Goal: Task Accomplishment & Management: Complete application form

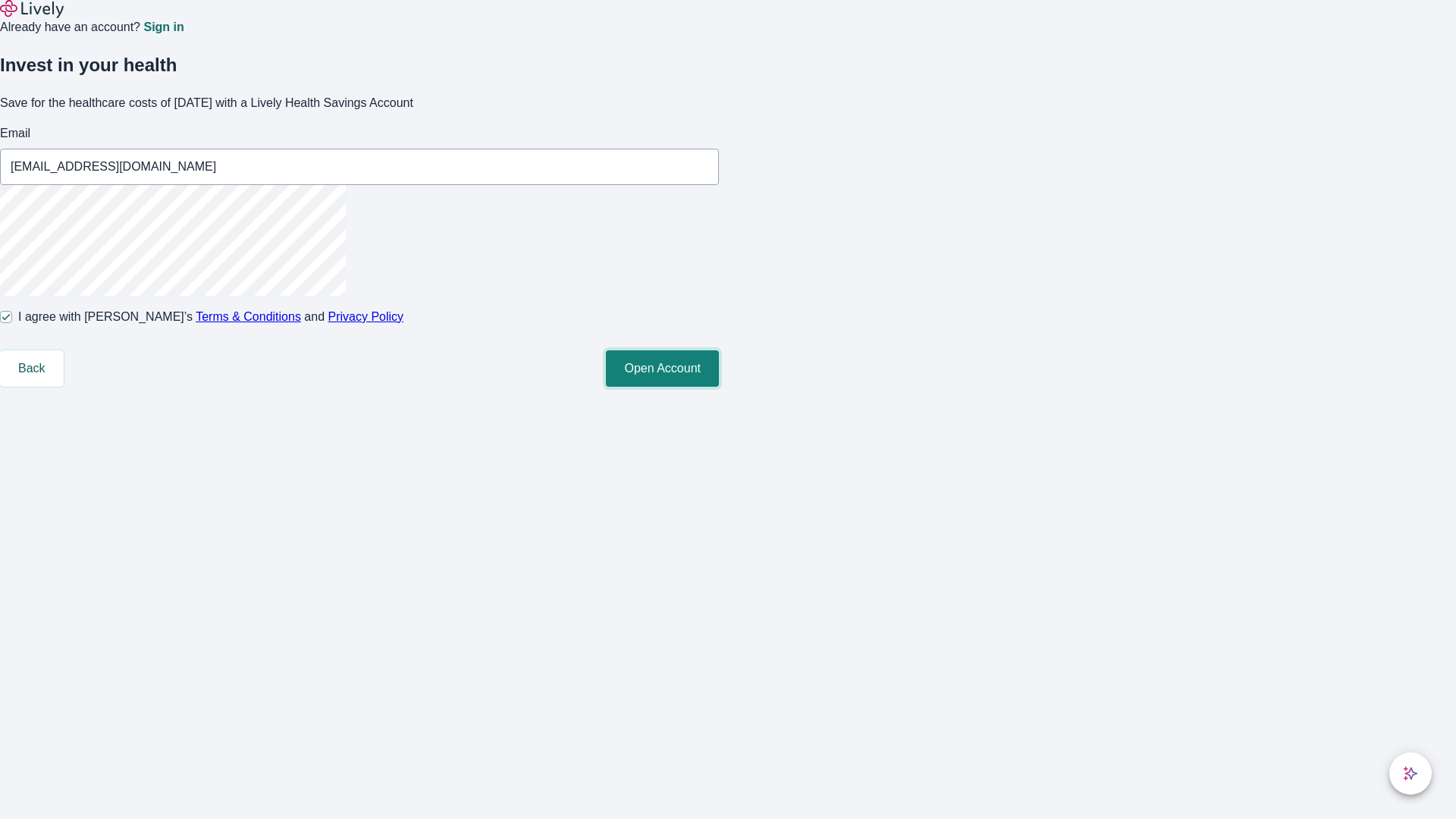
click at [719, 386] on button "Open Account" at bounding box center [662, 368] width 113 height 36
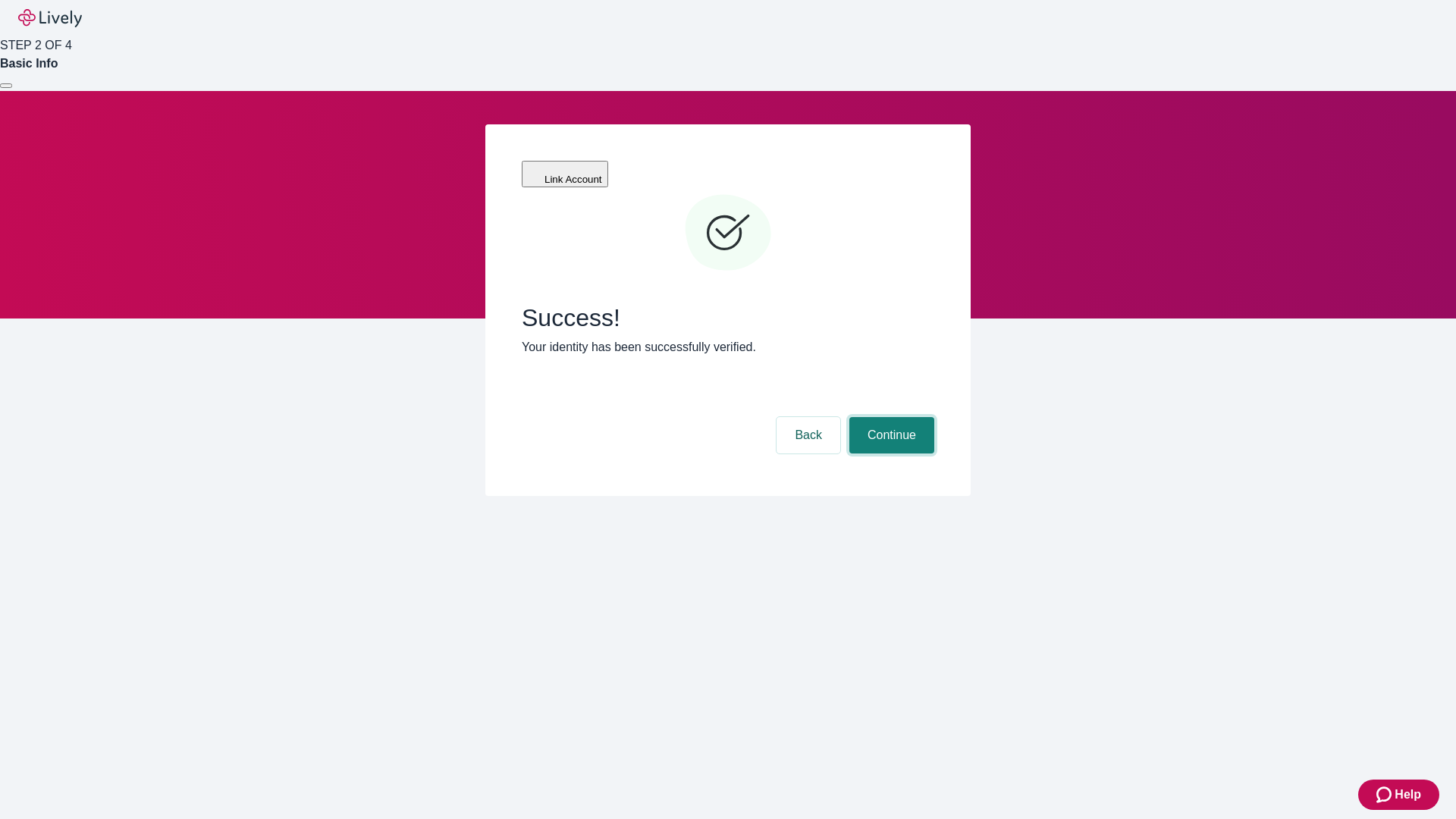
click at [889, 417] on button "Continue" at bounding box center [891, 435] width 85 height 36
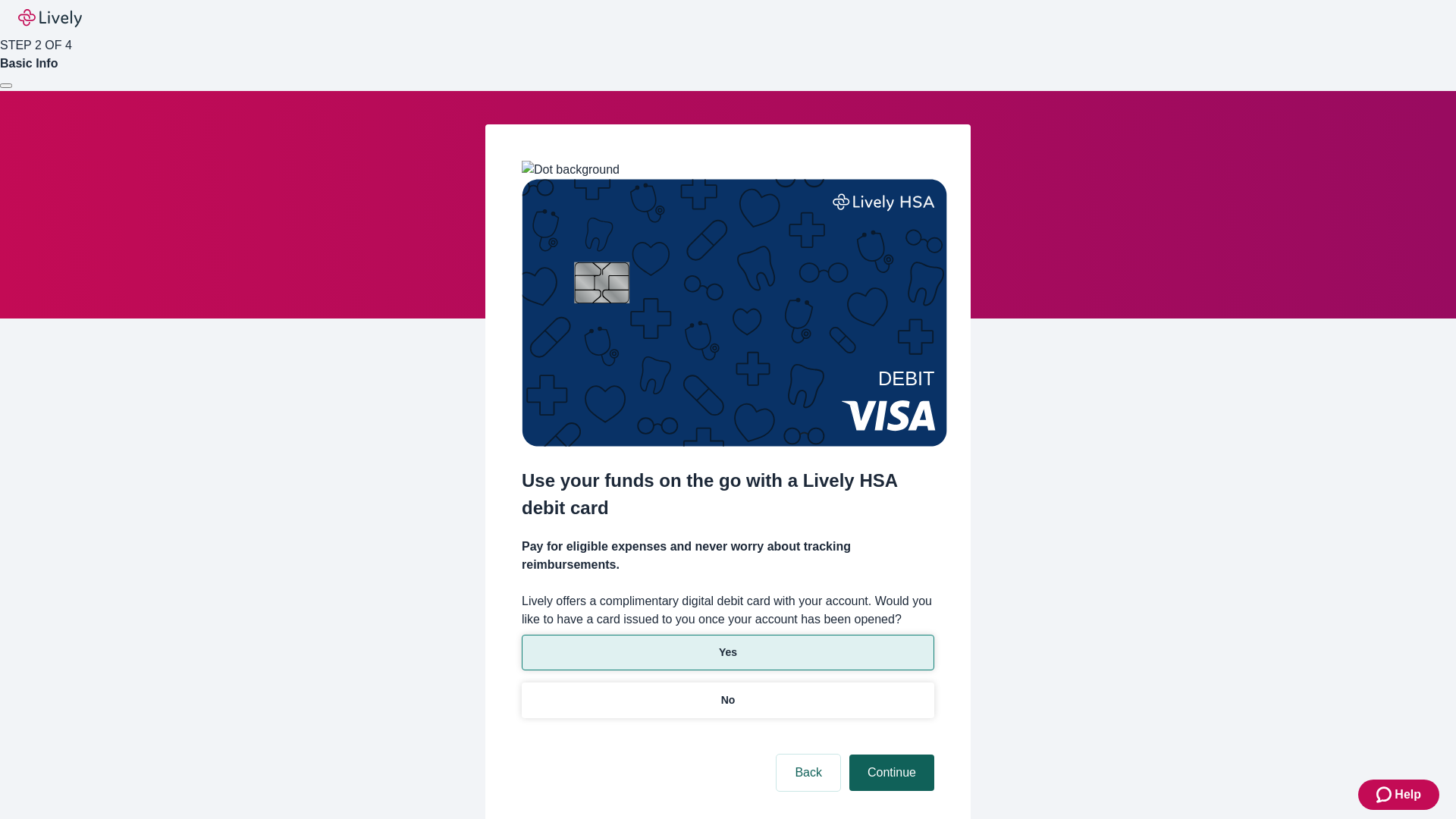
click at [727, 692] on p "No" at bounding box center [728, 700] width 14 height 16
click at [889, 754] on button "Continue" at bounding box center [891, 771] width 85 height 36
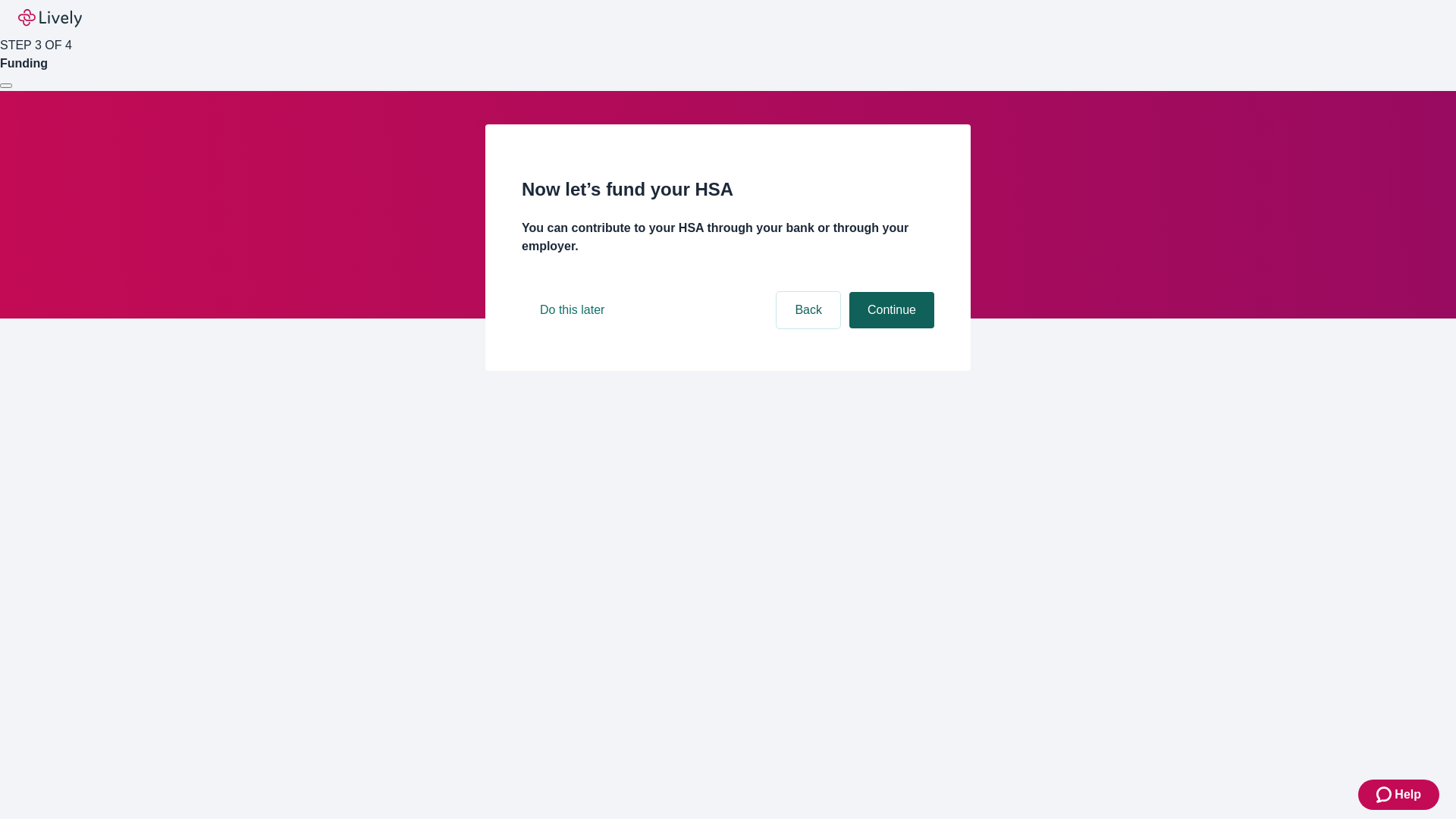
click at [889, 328] on button "Continue" at bounding box center [891, 310] width 85 height 36
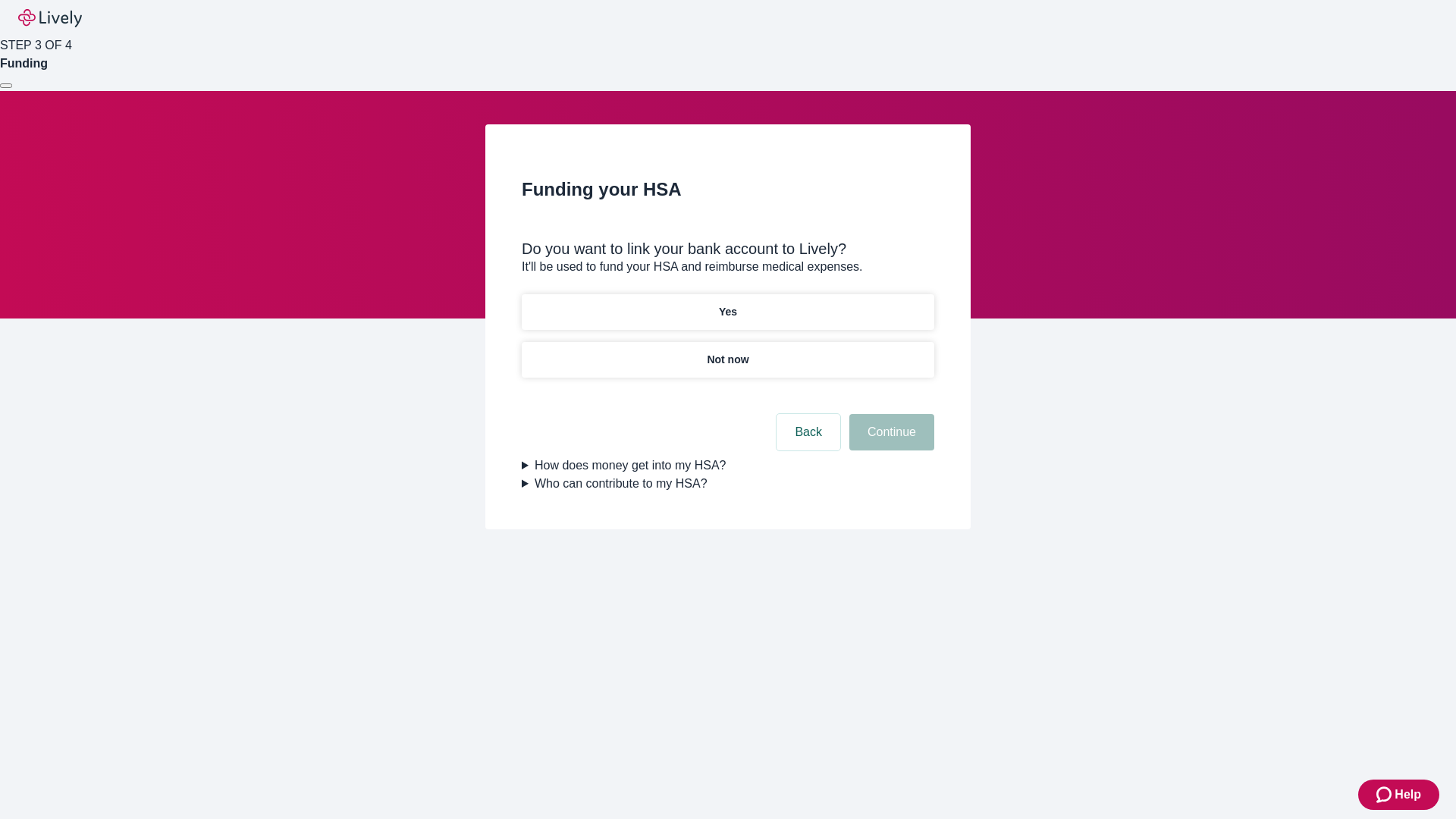
click at [727, 304] on p "Yes" at bounding box center [728, 312] width 19 height 16
click at [889, 414] on button "Continue" at bounding box center [891, 432] width 85 height 36
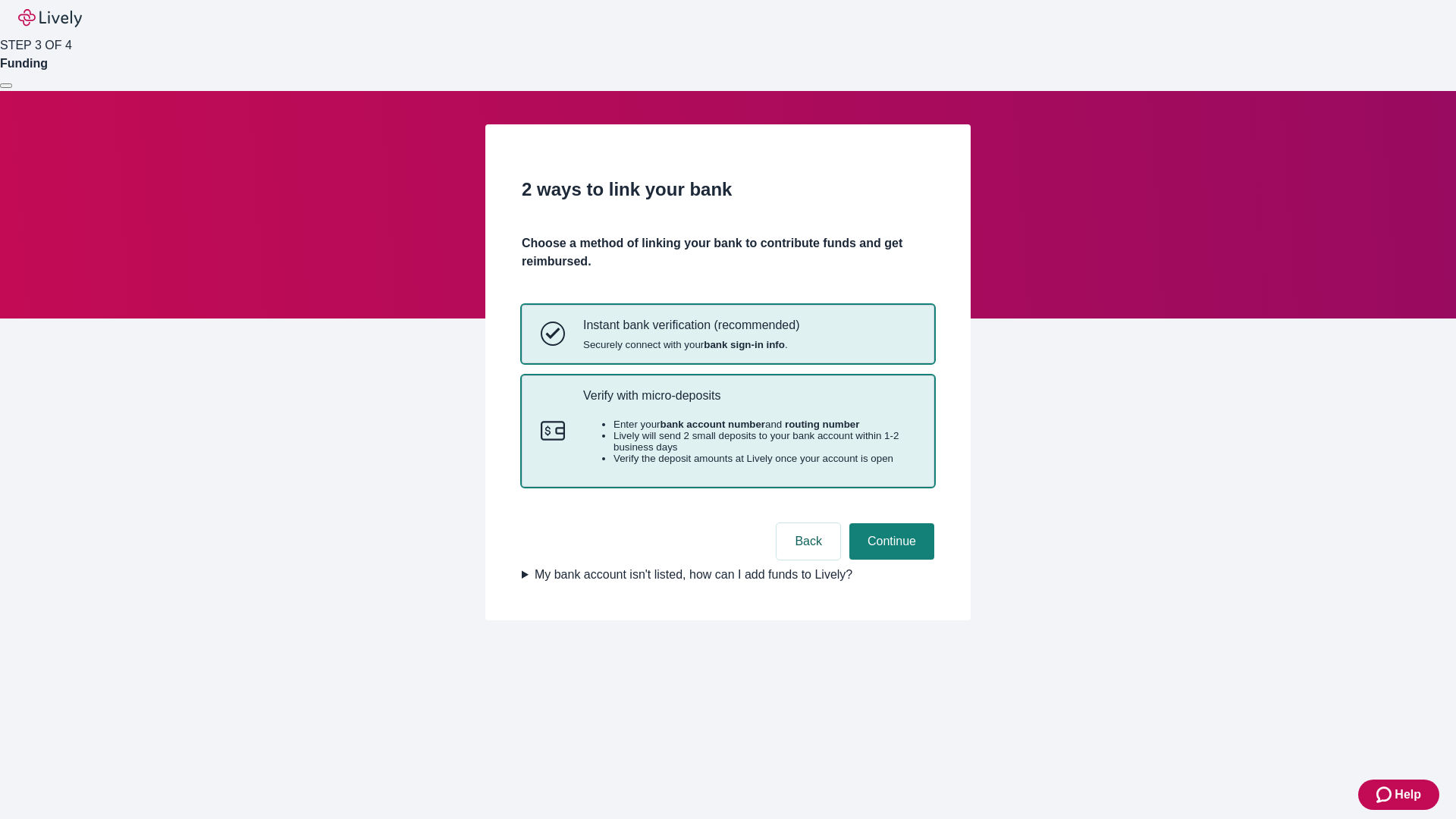
click at [749, 402] on p "Verify with micro-deposits" at bounding box center [749, 395] width 332 height 14
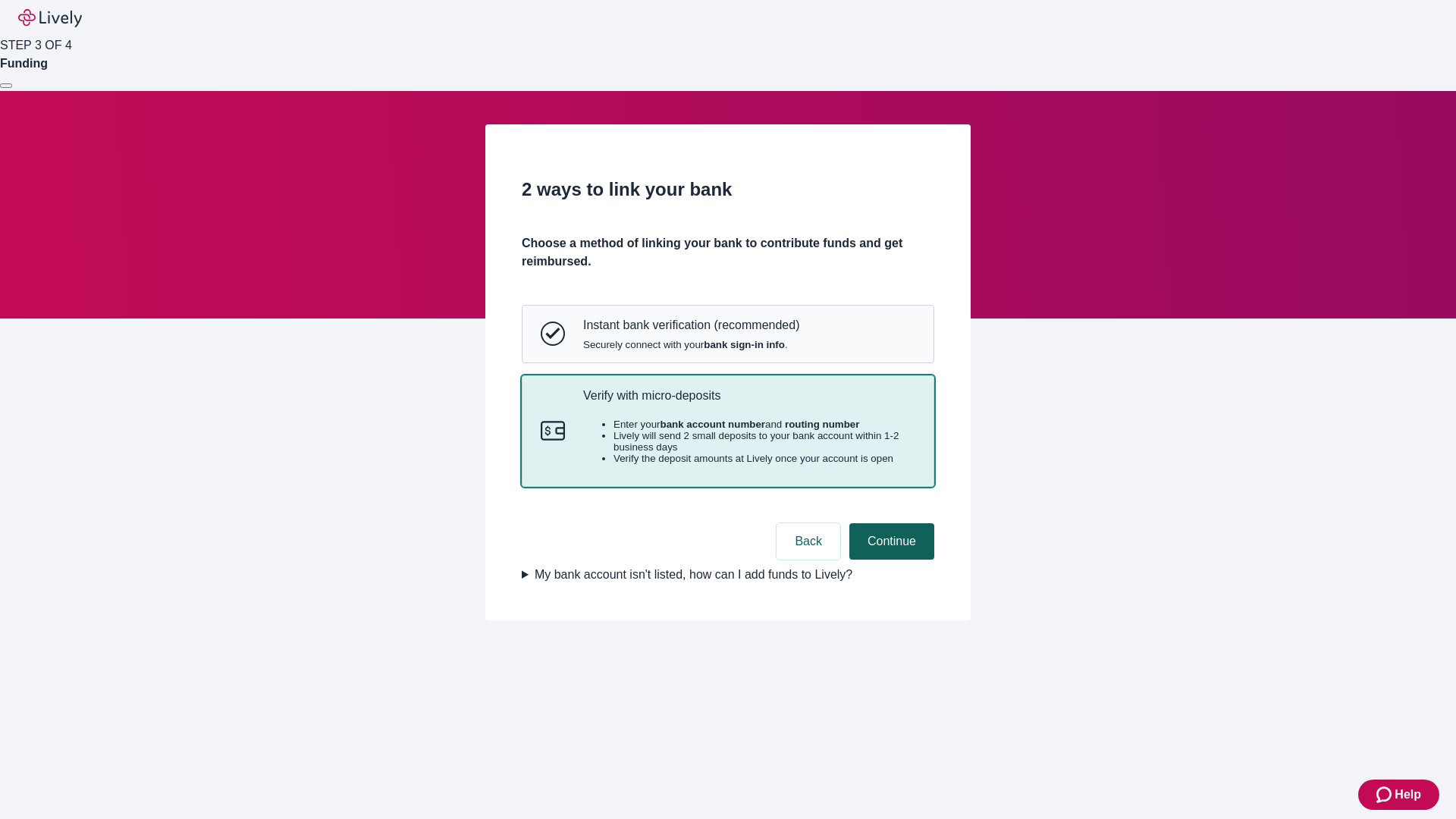
click at [889, 560] on button "Continue" at bounding box center [891, 541] width 85 height 36
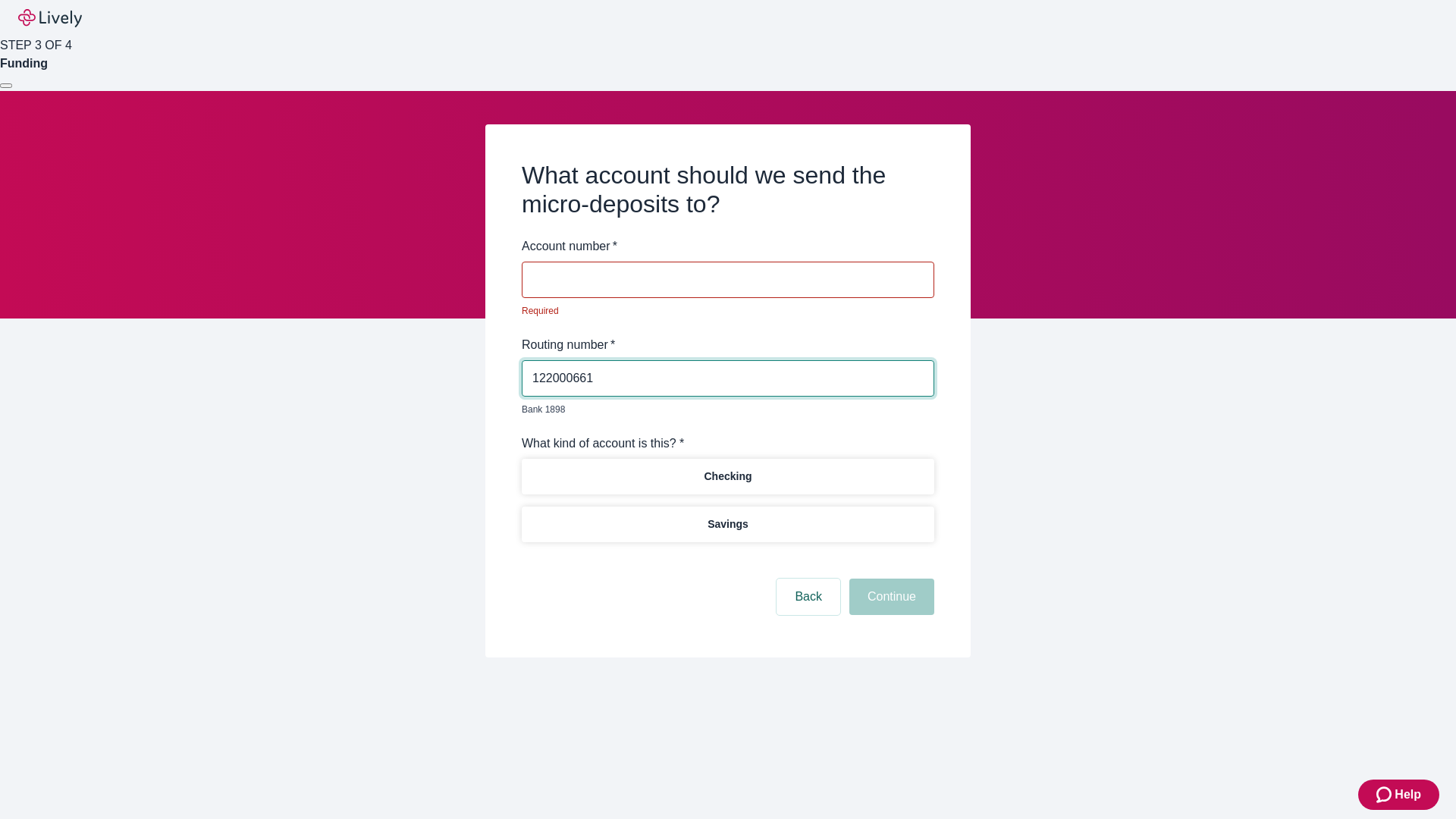
type input "122000661"
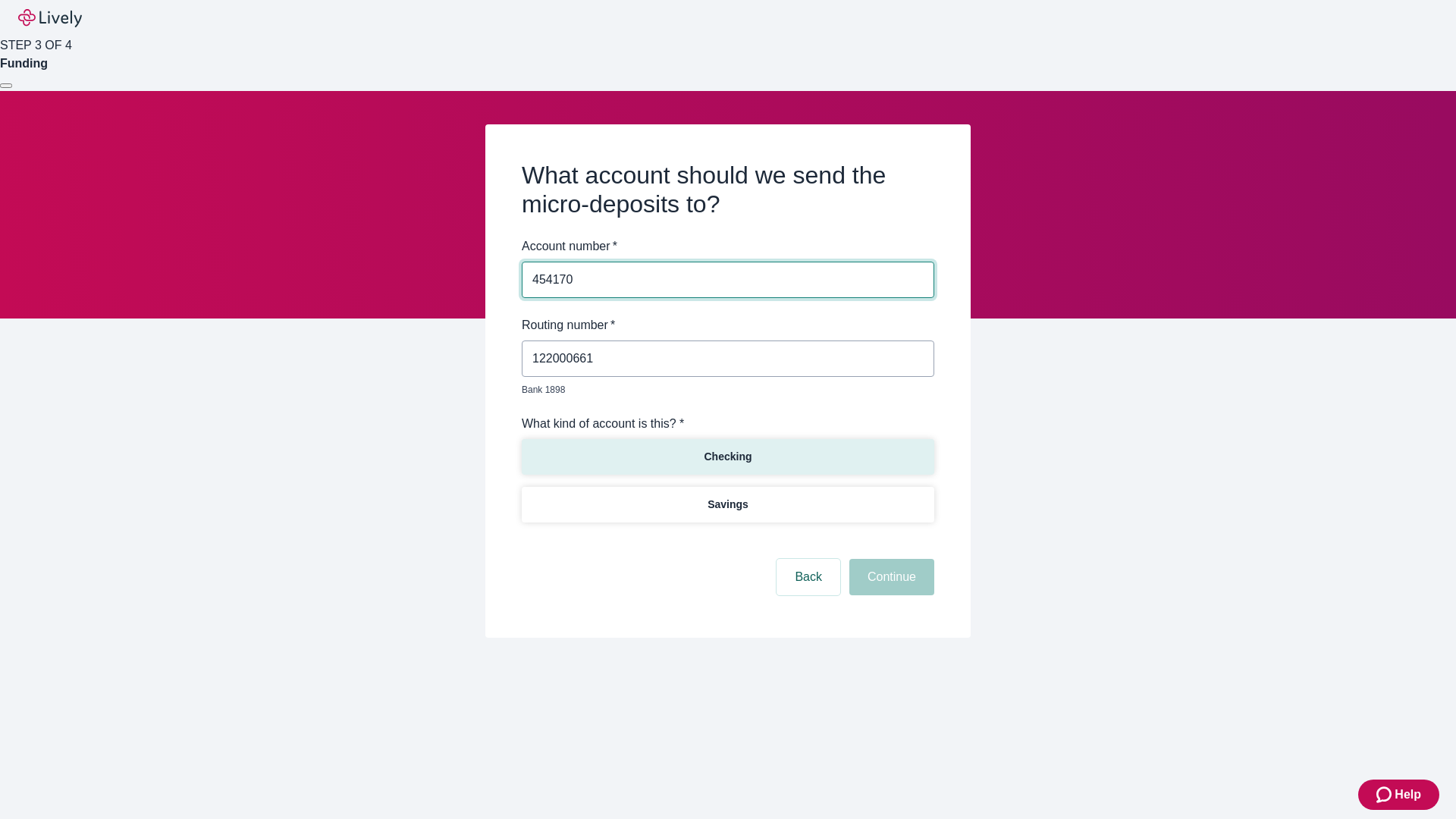
type input "454170"
click at [727, 449] on p "Checking" at bounding box center [727, 456] width 48 height 16
